Goal: Find specific page/section: Find specific page/section

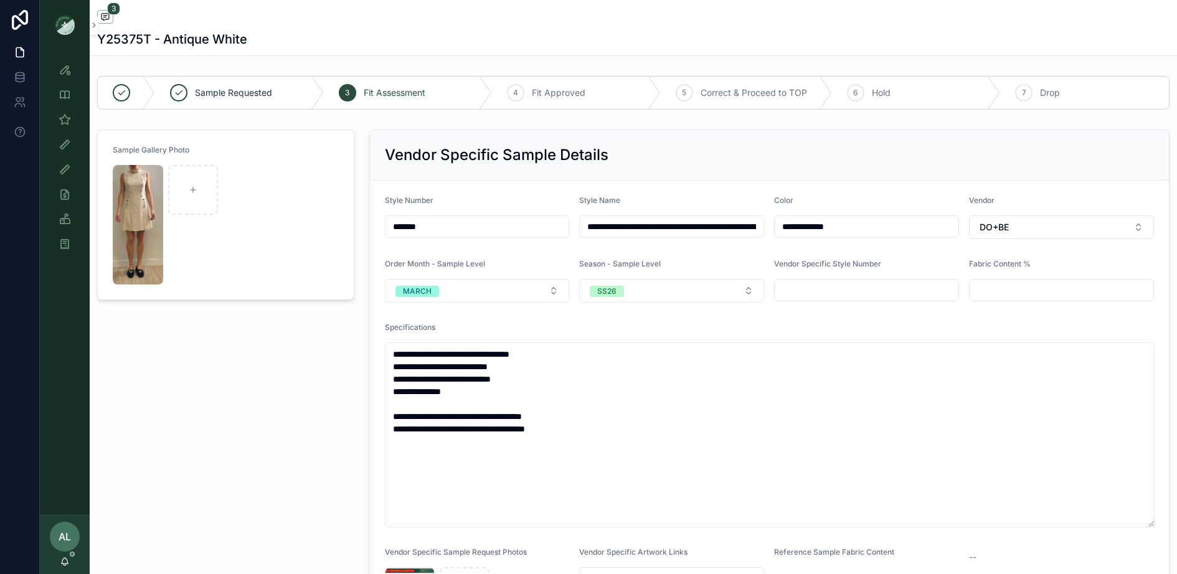
scroll to position [142, 0]
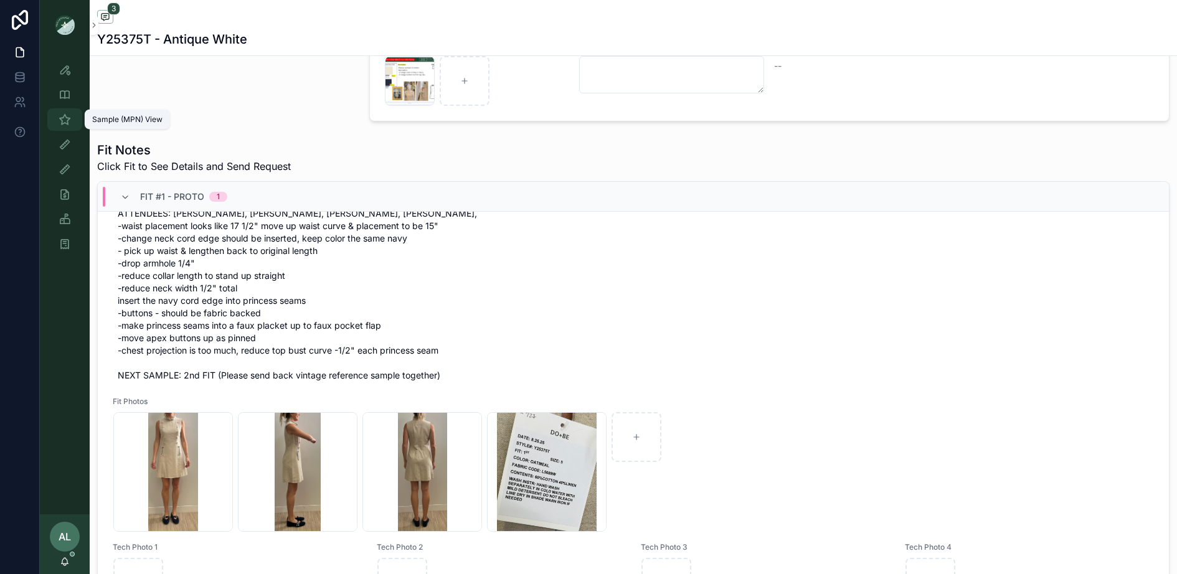
click at [65, 123] on icon "scrollable content" at bounding box center [65, 119] width 12 height 12
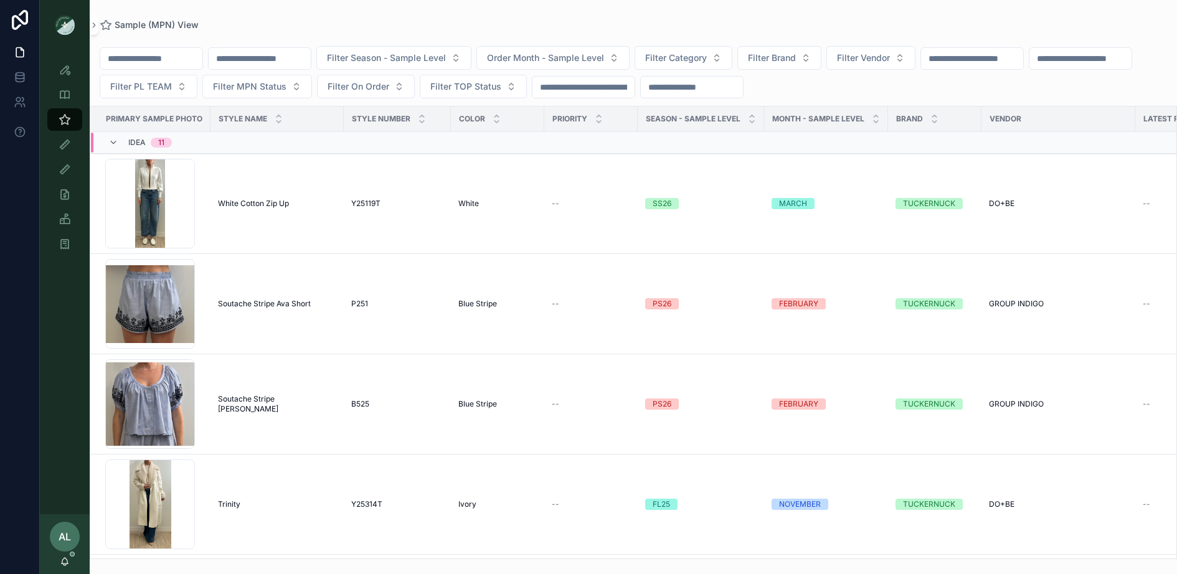
click at [292, 57] on input "text" at bounding box center [260, 58] width 102 height 17
type input "******"
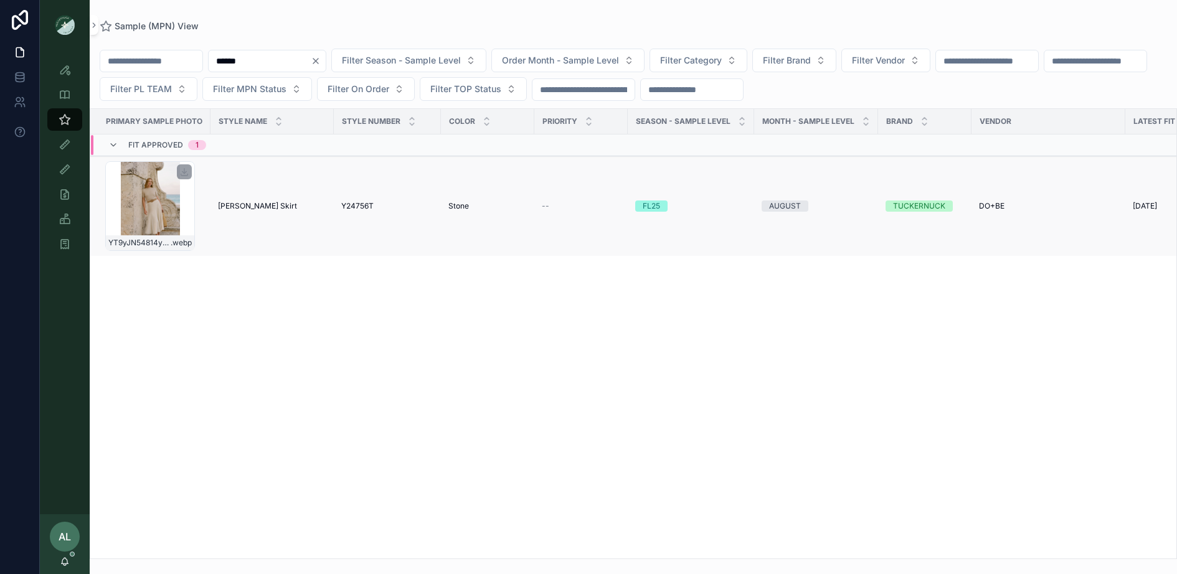
click at [184, 209] on div "YT9yJN54814y51VLdXiClV4m8afy3MgG-1 .webp" at bounding box center [150, 206] width 90 height 90
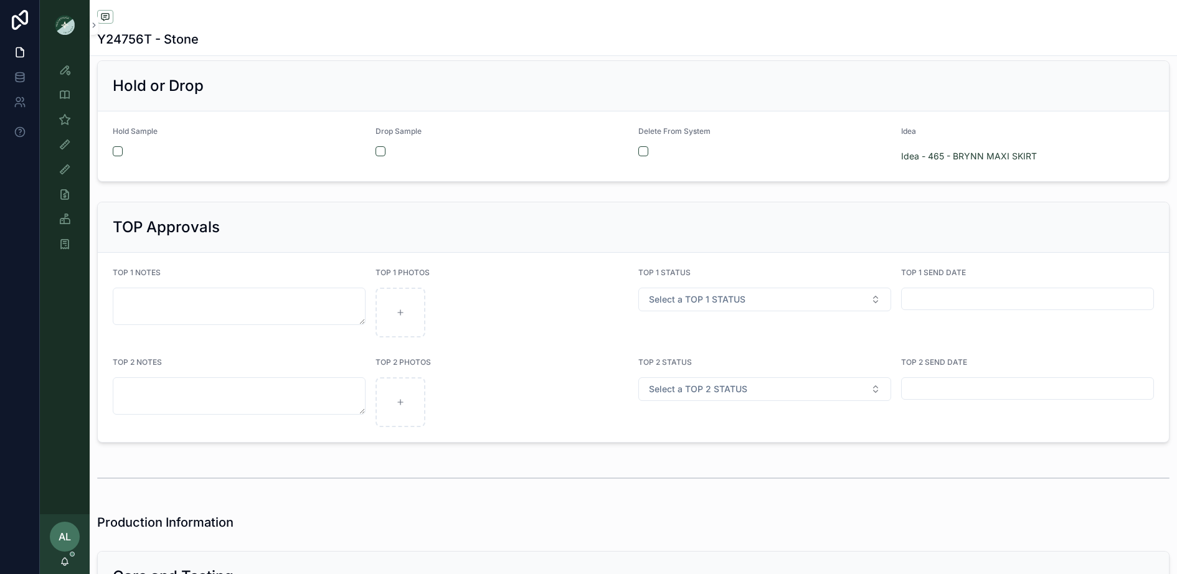
scroll to position [2250, 0]
click at [66, 151] on div "Fit View" at bounding box center [65, 145] width 20 height 20
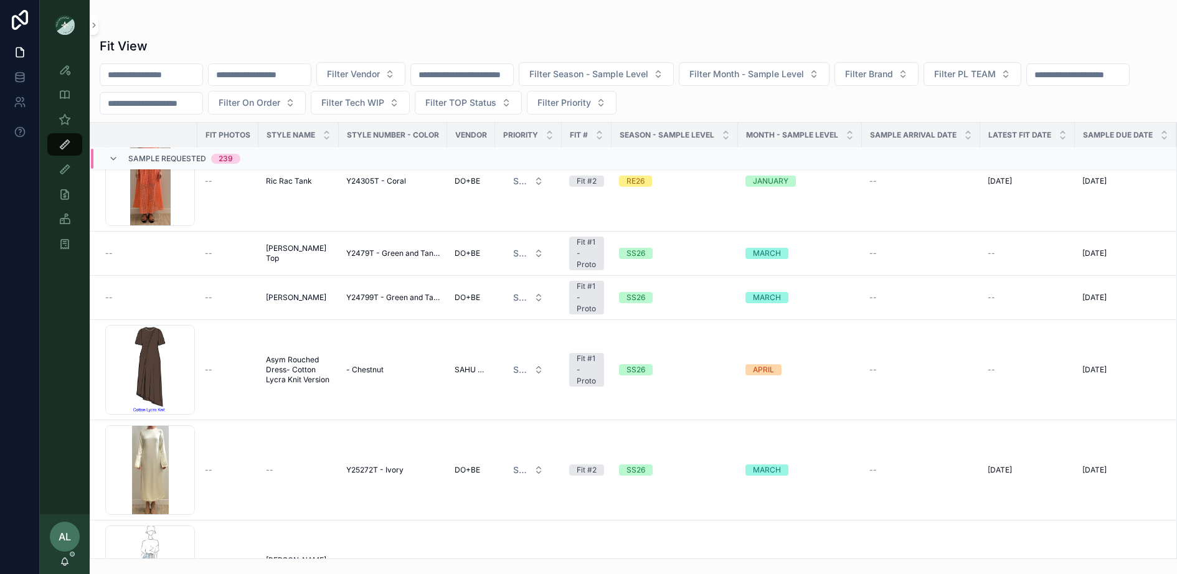
scroll to position [134, 0]
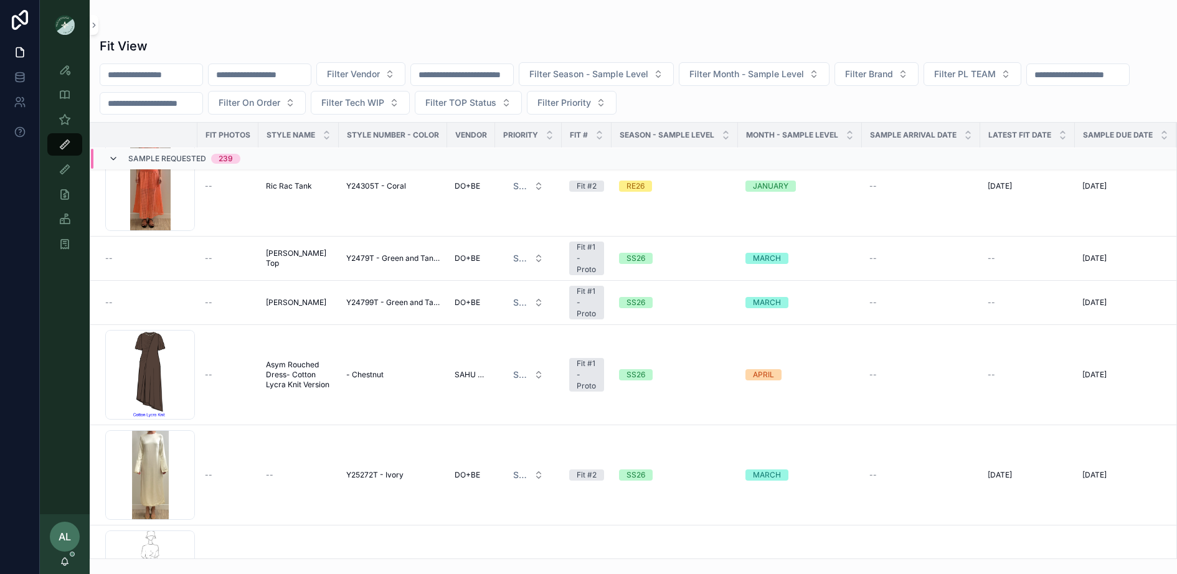
click at [112, 155] on icon at bounding box center [113, 159] width 10 height 10
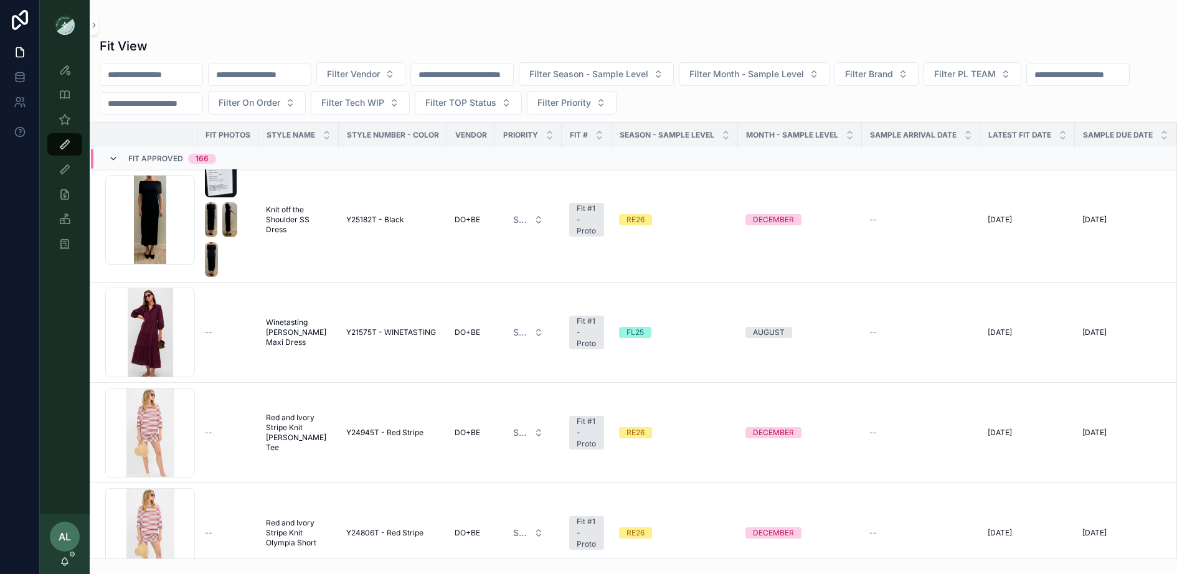
scroll to position [0, 0]
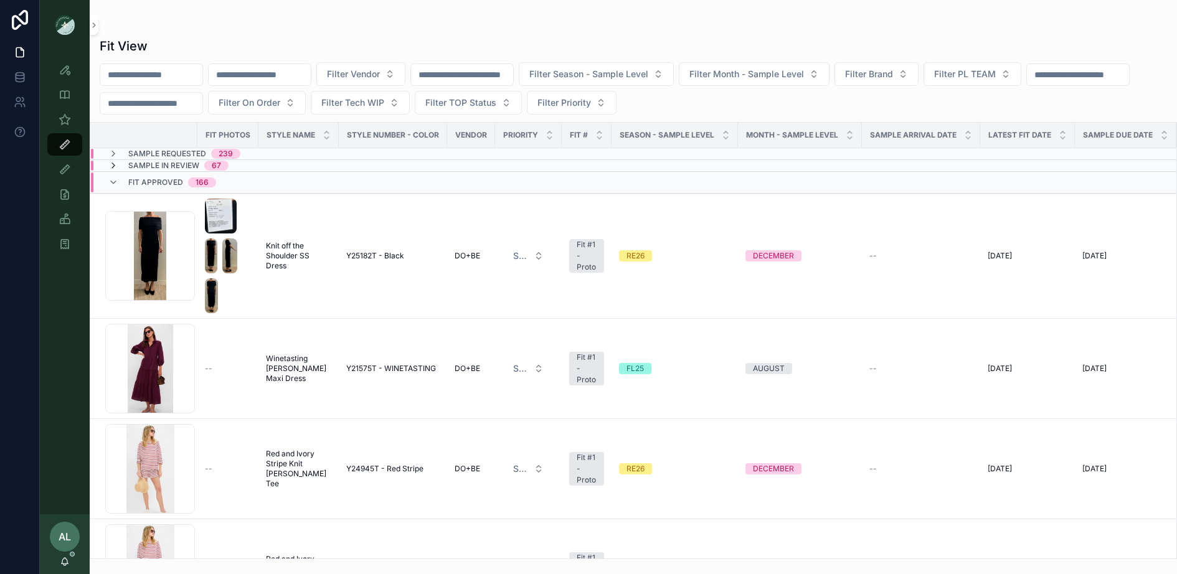
click at [114, 161] on icon at bounding box center [113, 166] width 10 height 10
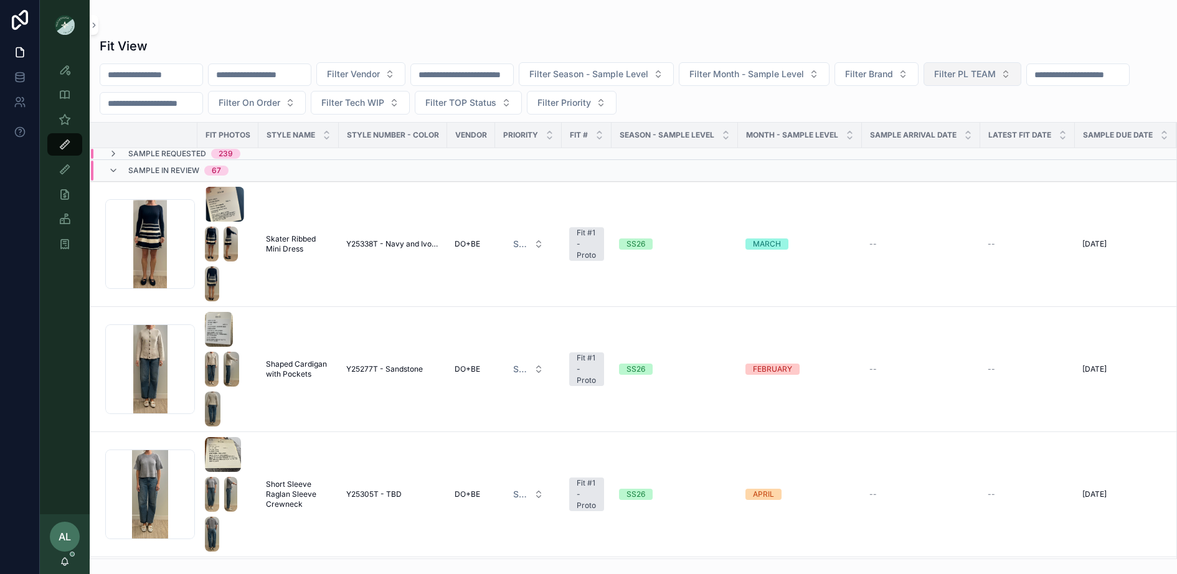
click at [996, 72] on span "Filter PL TEAM" at bounding box center [966, 74] width 62 height 12
click at [978, 121] on div "DC" at bounding box center [1005, 124] width 150 height 20
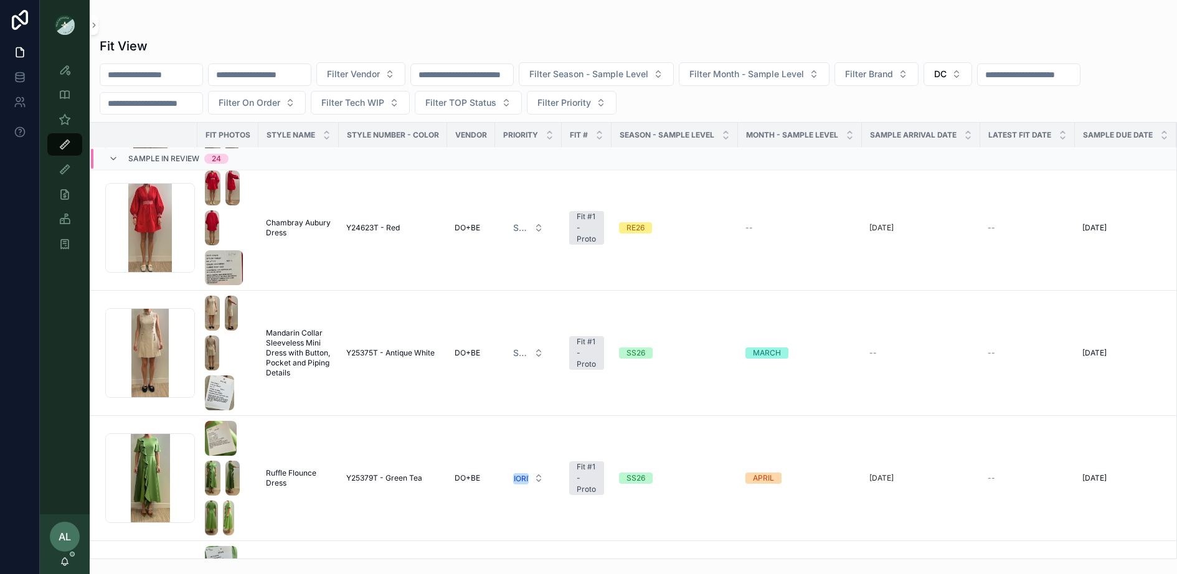
scroll to position [2017, 0]
click at [174, 378] on div "Screenshot-2025-08-28-at-9.31.57-AM .png" at bounding box center [150, 355] width 90 height 90
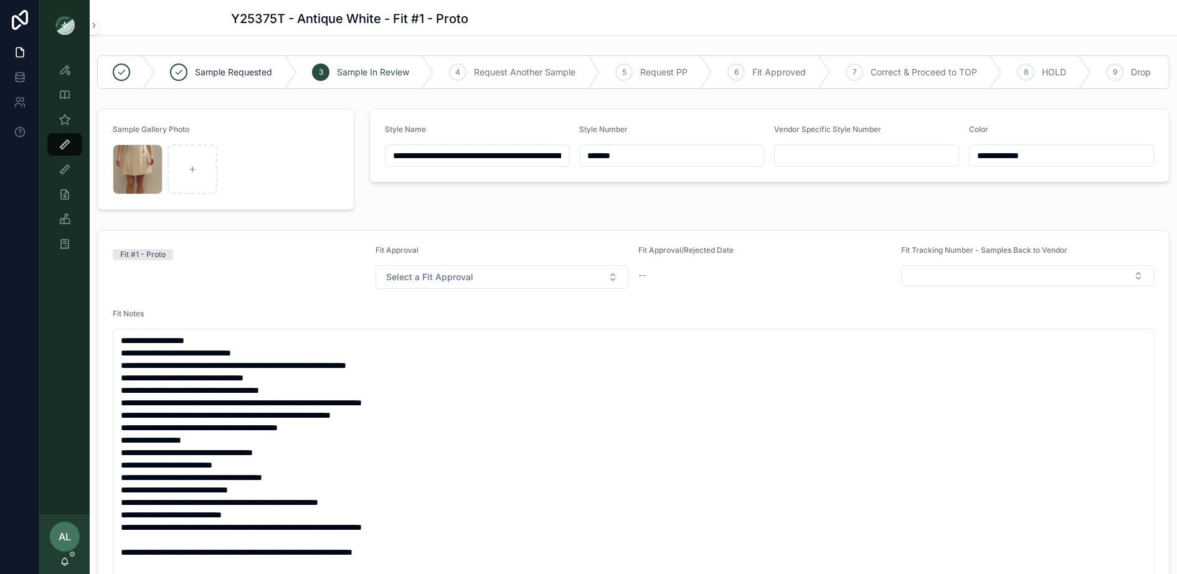
click at [305, 286] on div "Fit #1 - Proto" at bounding box center [239, 267] width 253 height 44
